Goal: Information Seeking & Learning: Find specific page/section

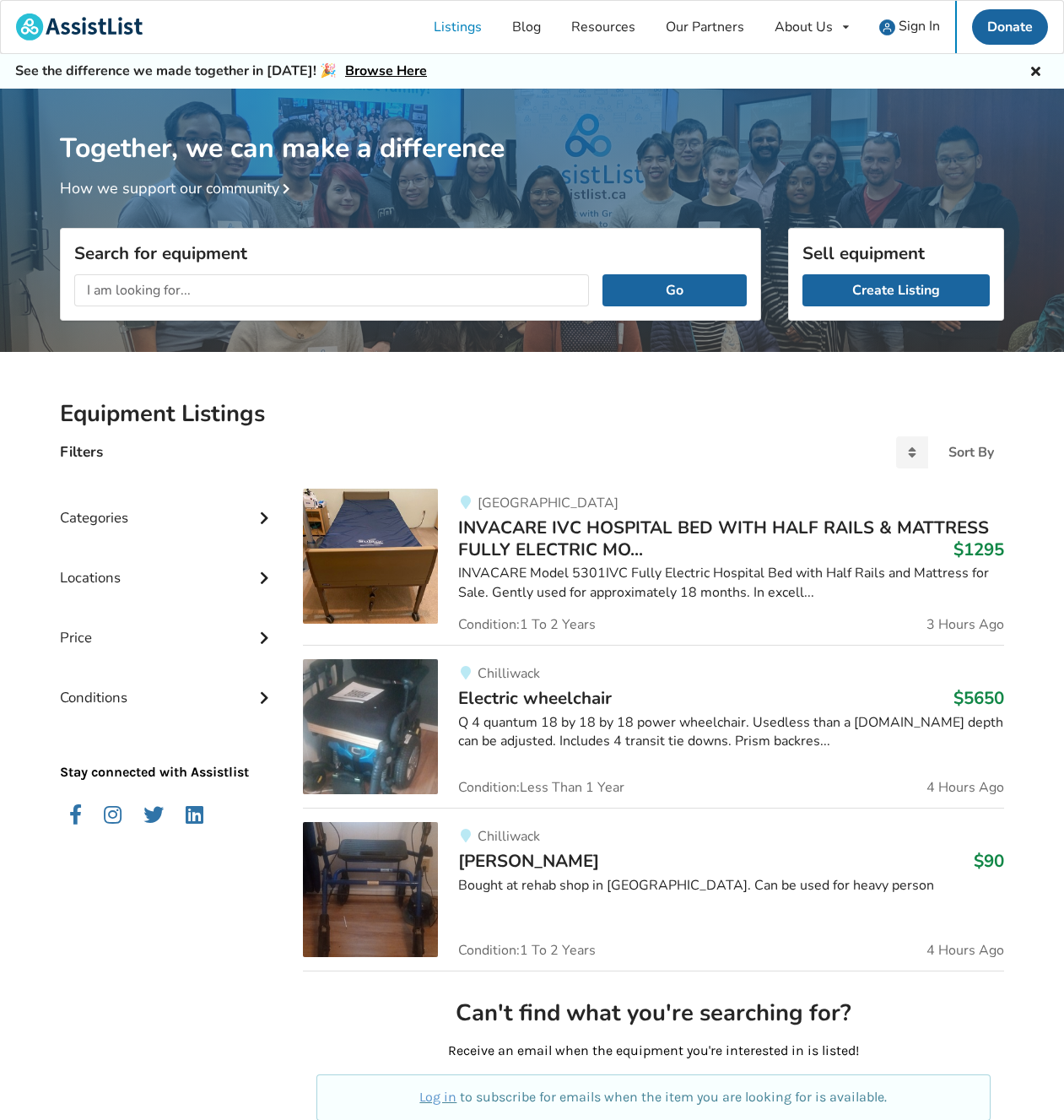
click at [197, 288] on input "text" at bounding box center [331, 290] width 515 height 32
type input "grab bar"
click at [602, 274] on button "Go" at bounding box center [675, 290] width 144 height 32
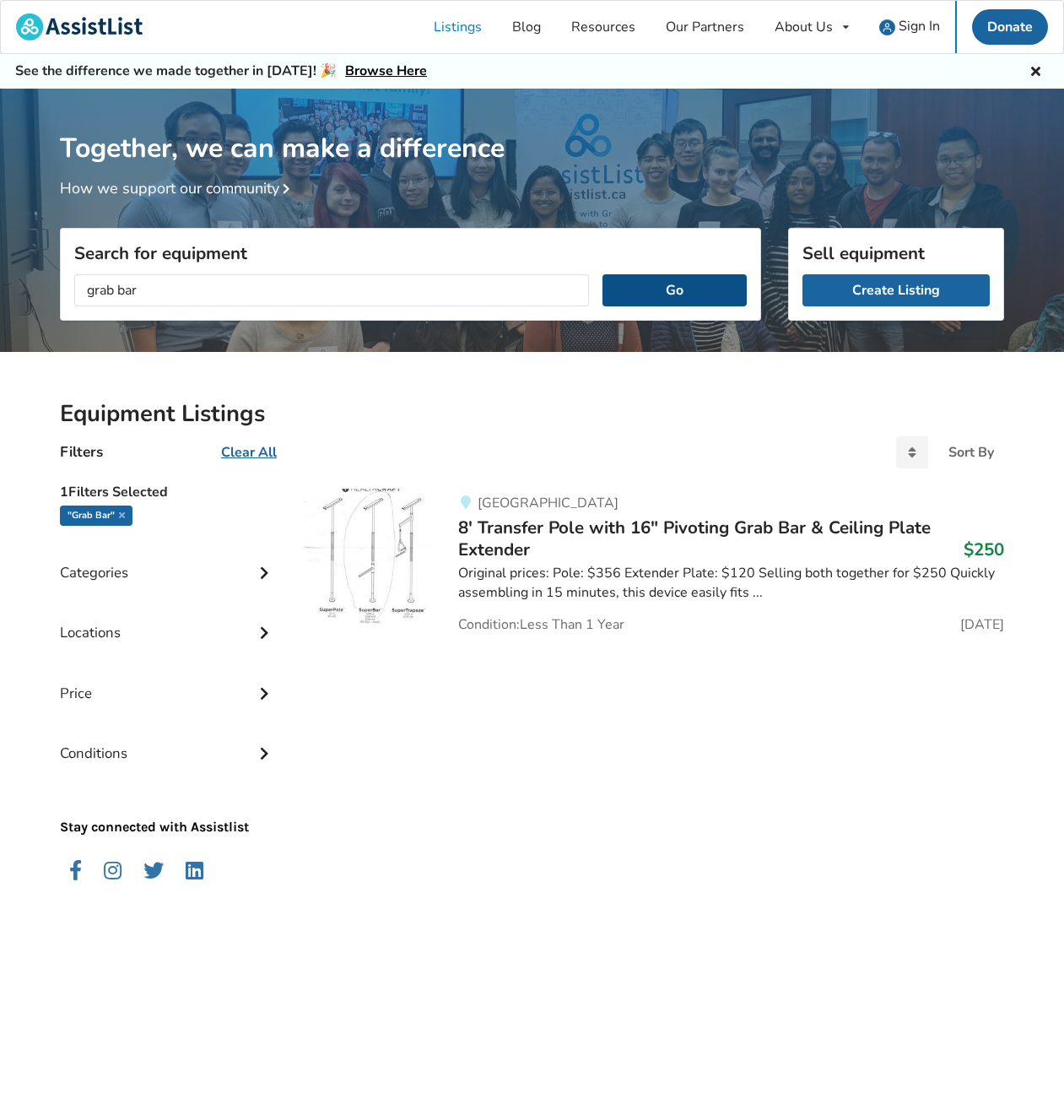
click at [648, 288] on button "Go" at bounding box center [675, 290] width 144 height 32
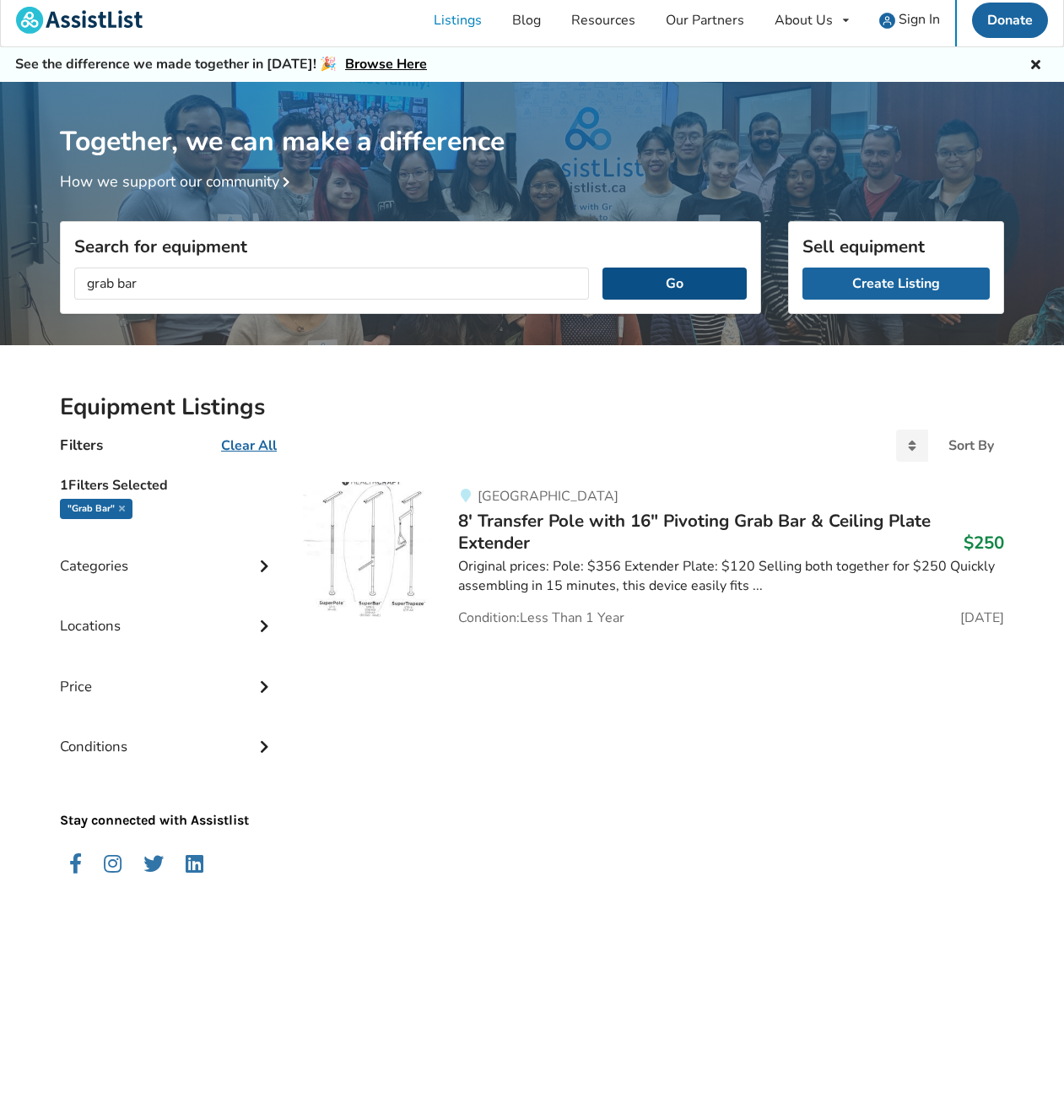
scroll to position [3, 0]
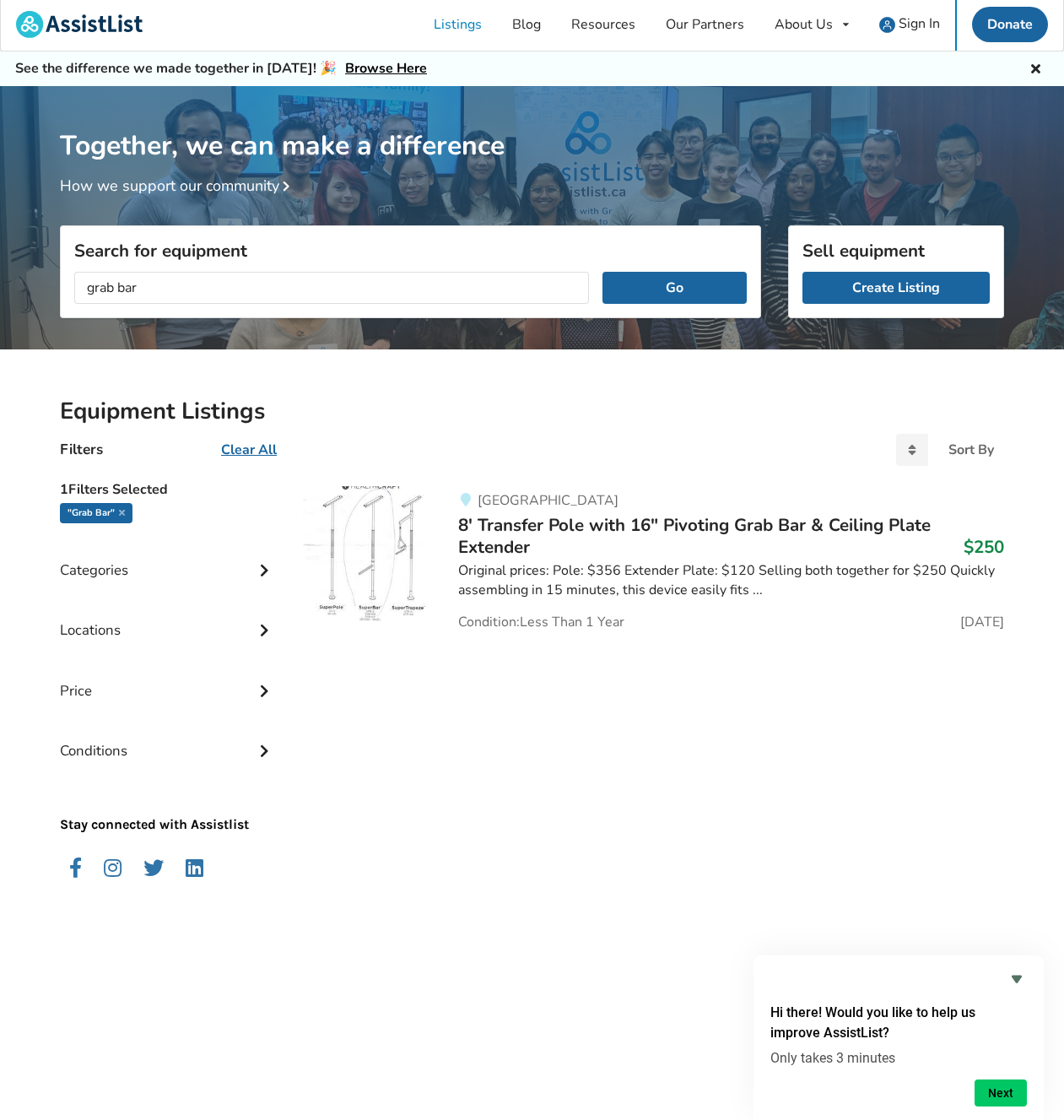
click at [266, 629] on icon at bounding box center [264, 629] width 16 height 15
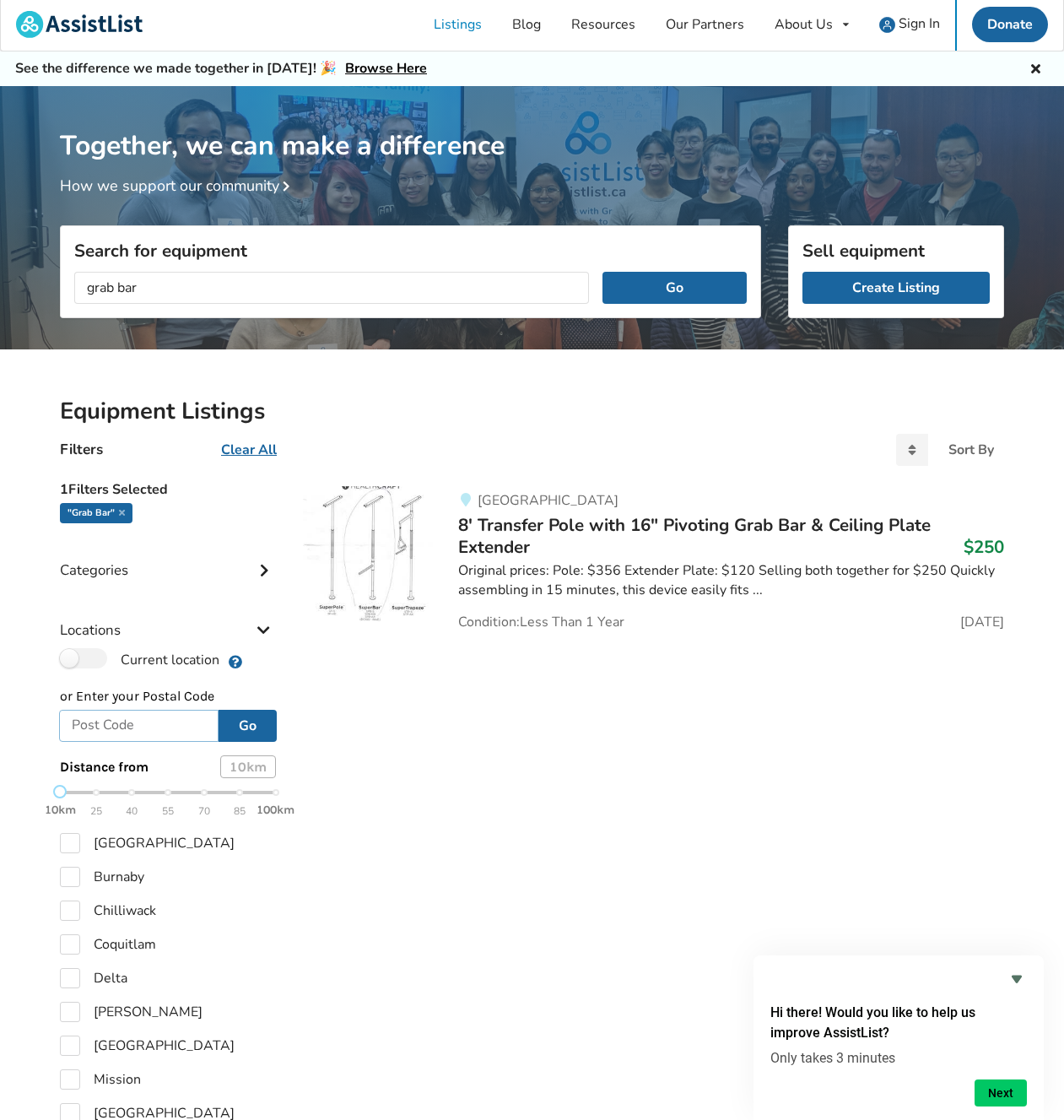
click at [141, 719] on input "text" at bounding box center [139, 726] width 160 height 32
type input "v5g3m4"
click at [244, 721] on button "Go" at bounding box center [248, 726] width 59 height 32
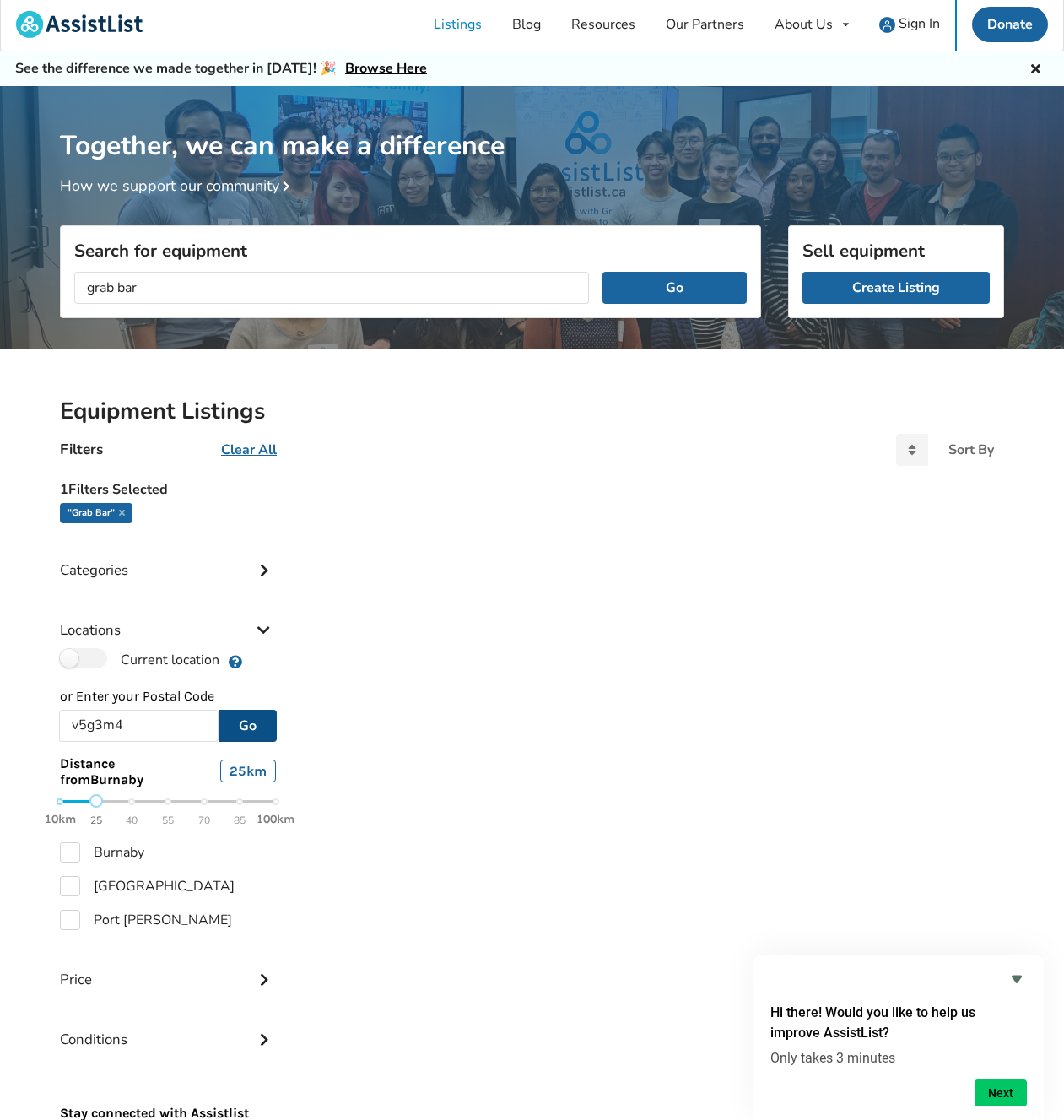
click at [98, 800] on div "10km 25 40 55 70 85 100km" at bounding box center [168, 811] width 216 height 29
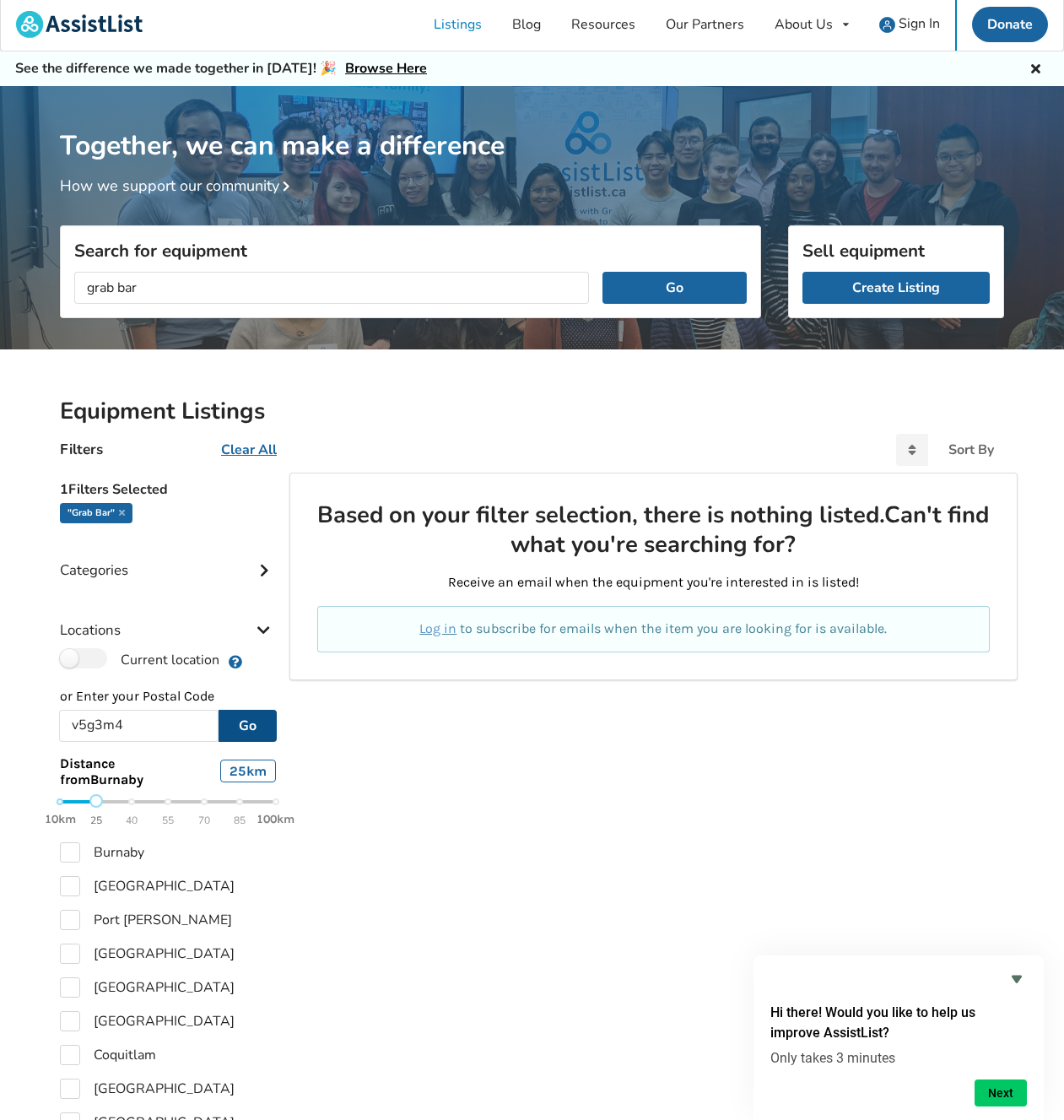
click at [132, 802] on div "10km 25 40 55 70 85 100km" at bounding box center [168, 811] width 216 height 29
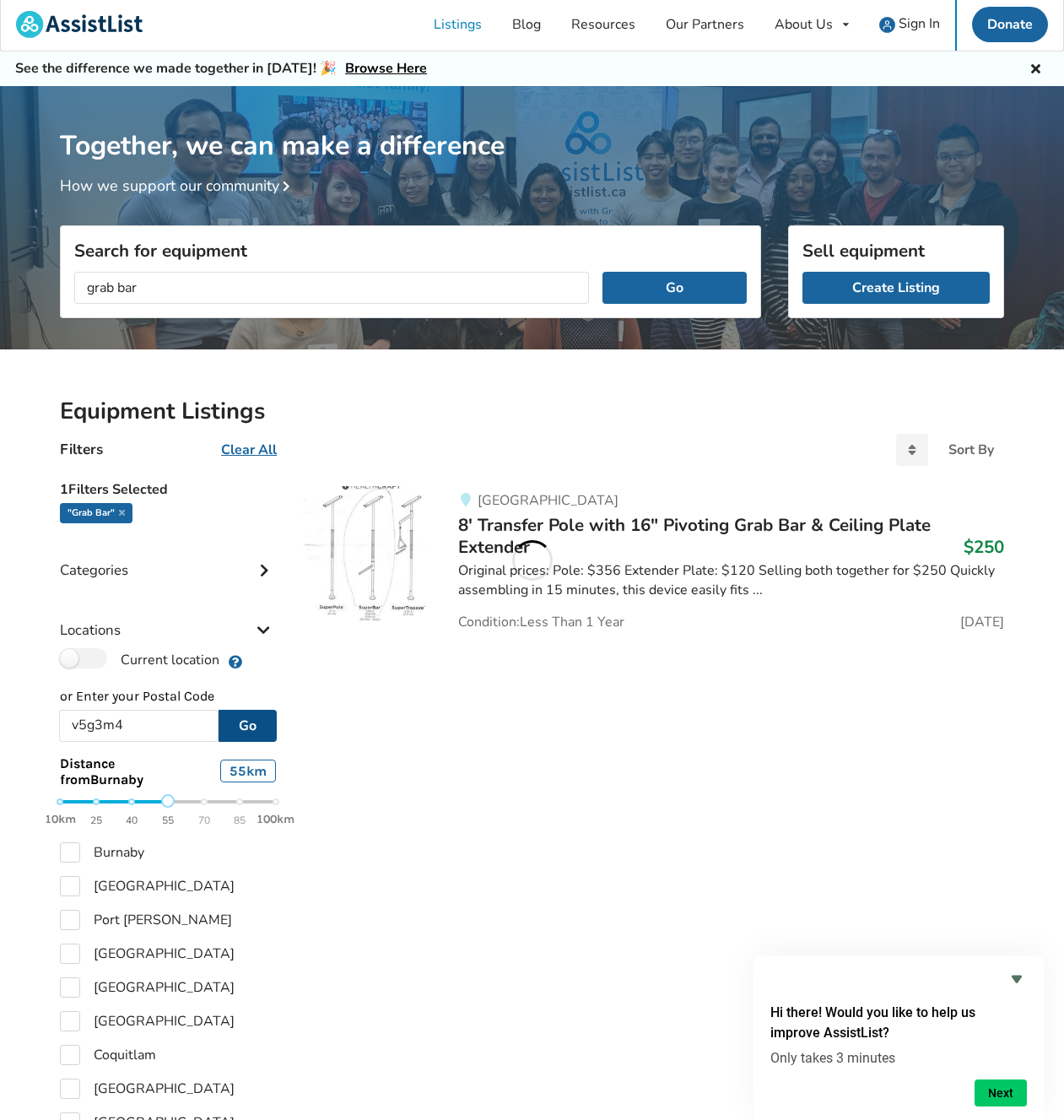
click at [169, 801] on div "10km 25 40 55 70 85 100km" at bounding box center [168, 811] width 216 height 29
click at [120, 292] on input "grab bar" at bounding box center [331, 287] width 515 height 32
click at [602, 272] on button "Go" at bounding box center [675, 287] width 144 height 32
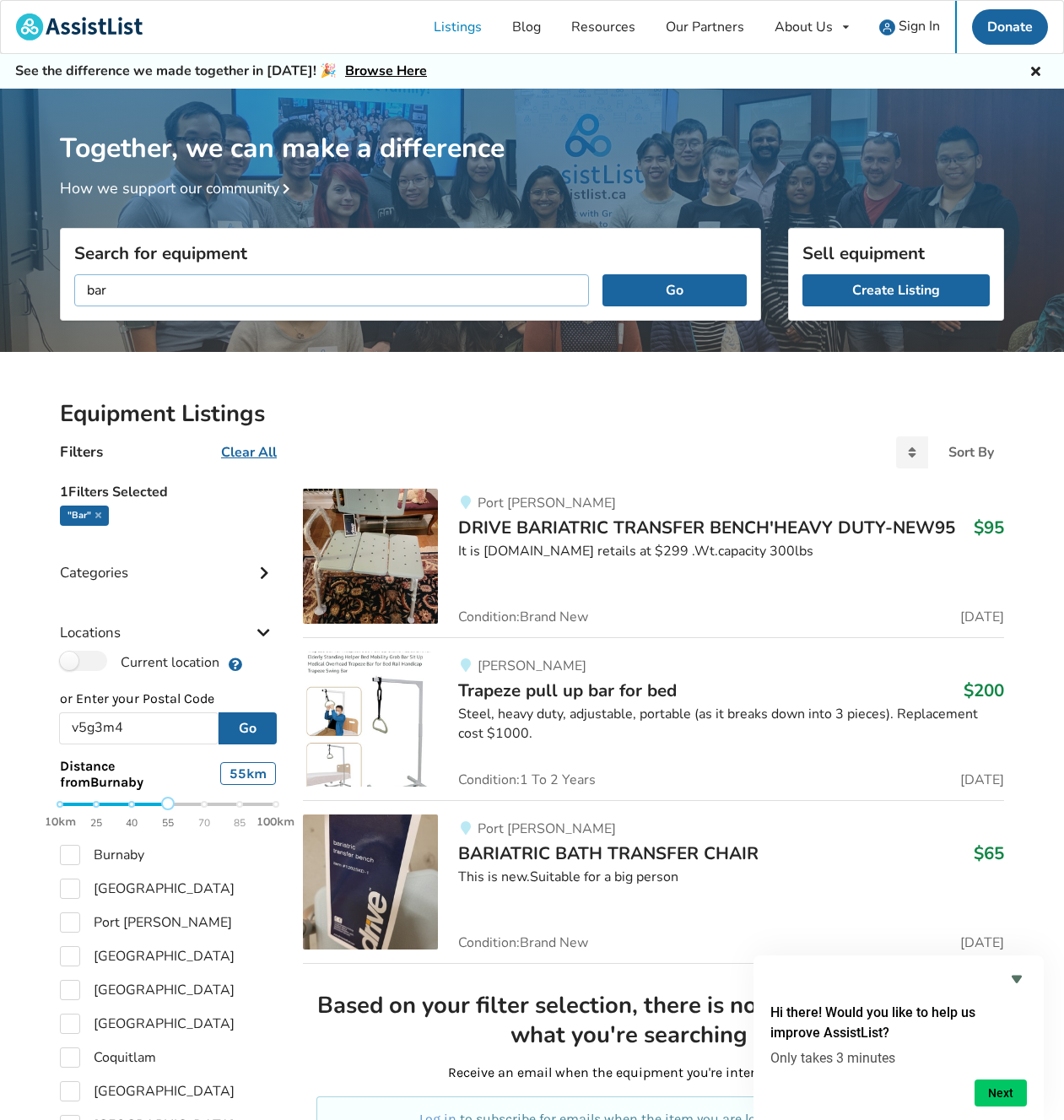
drag, startPoint x: 125, startPoint y: 294, endPoint x: 66, endPoint y: 275, distance: 62.0
click at [74, 275] on input "bar" at bounding box center [331, 290] width 515 height 32
type input "safety bar"
click at [602, 274] on button "Go" at bounding box center [675, 290] width 144 height 32
